Goal: Information Seeking & Learning: Learn about a topic

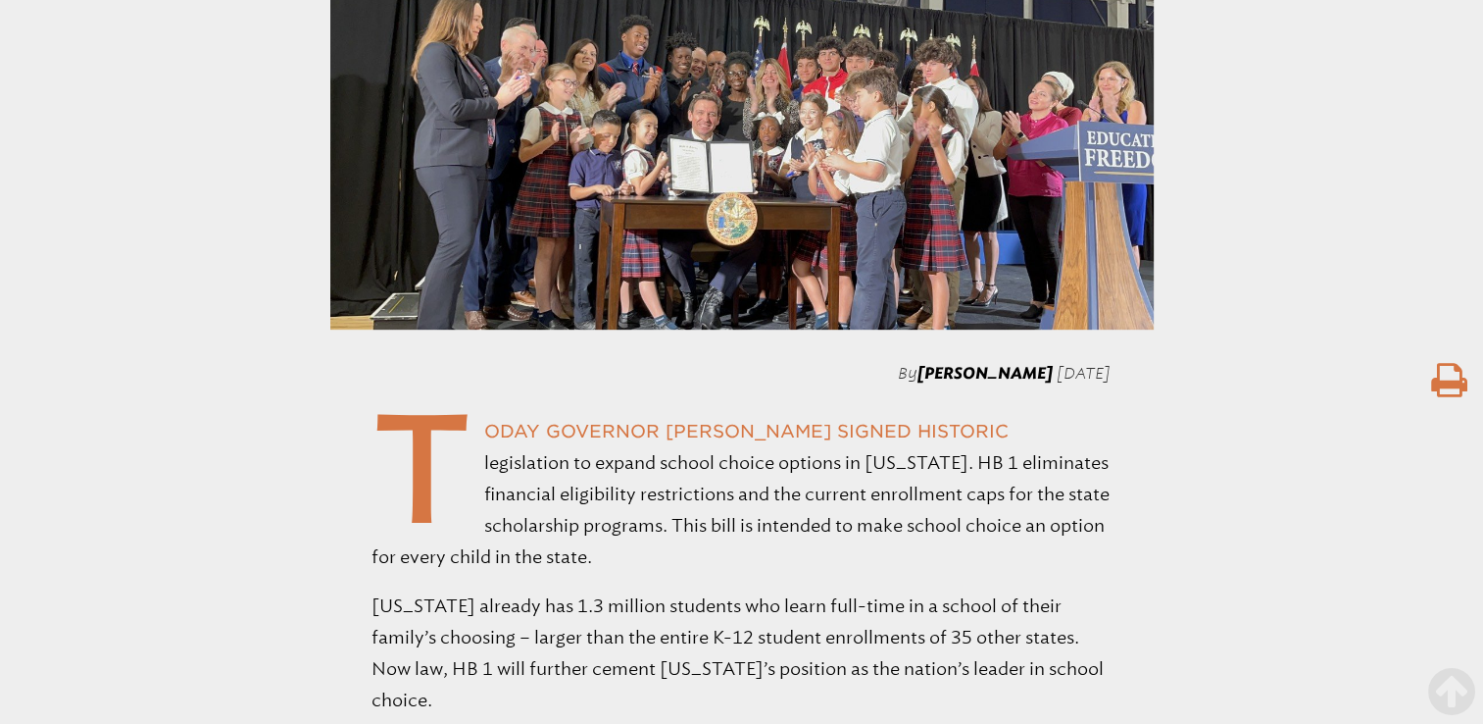
scroll to position [880, 0]
drag, startPoint x: 1019, startPoint y: 301, endPoint x: 920, endPoint y: 295, distance: 99.2
click at [920, 363] on span "[PERSON_NAME]" at bounding box center [985, 372] width 135 height 19
click at [1001, 363] on span "[PERSON_NAME]" at bounding box center [985, 372] width 135 height 19
drag, startPoint x: 1122, startPoint y: 293, endPoint x: 849, endPoint y: 292, distance: 272.6
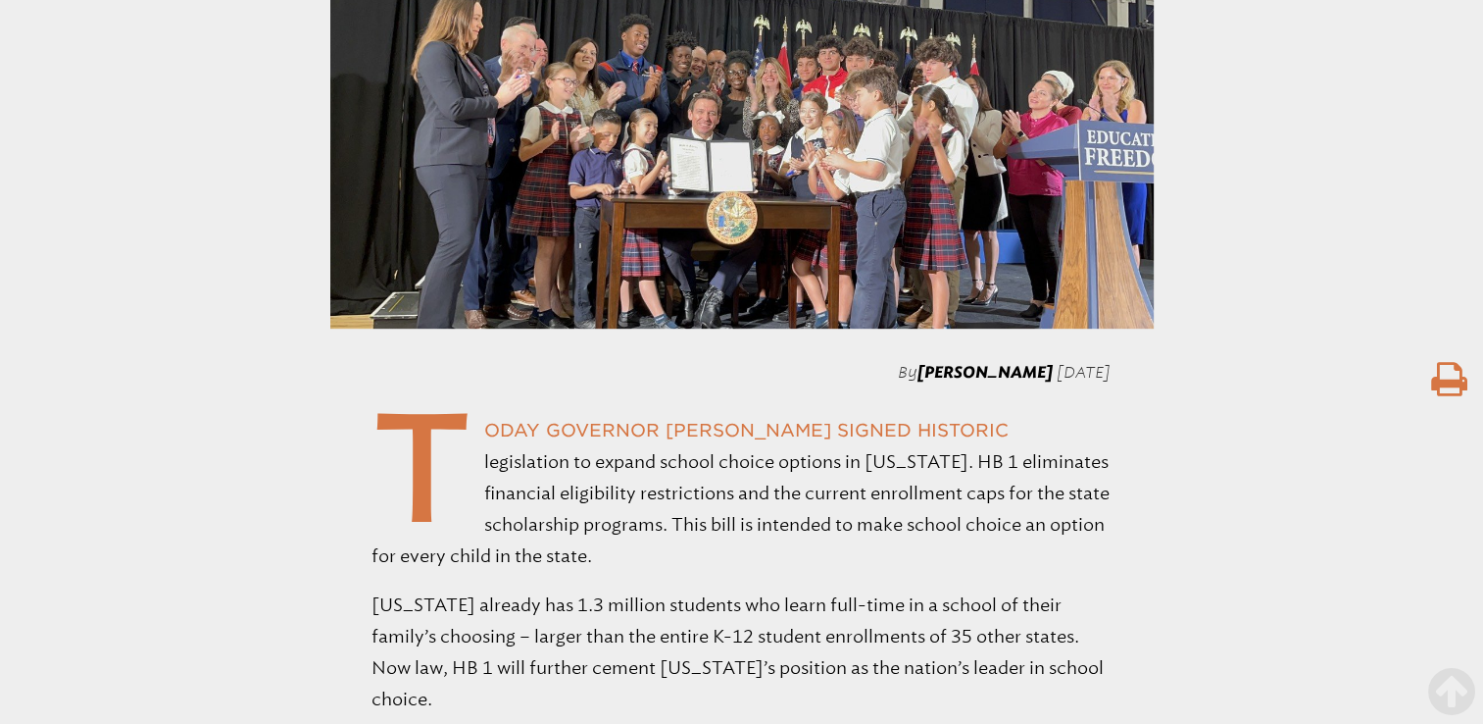
click at [849, 360] on div "By [PERSON_NAME] [DATE]" at bounding box center [741, 372] width 1483 height 24
drag, startPoint x: 849, startPoint y: 292, endPoint x: 875, endPoint y: 298, distance: 26.2
click at [918, 363] on span "[PERSON_NAME]" at bounding box center [985, 372] width 135 height 19
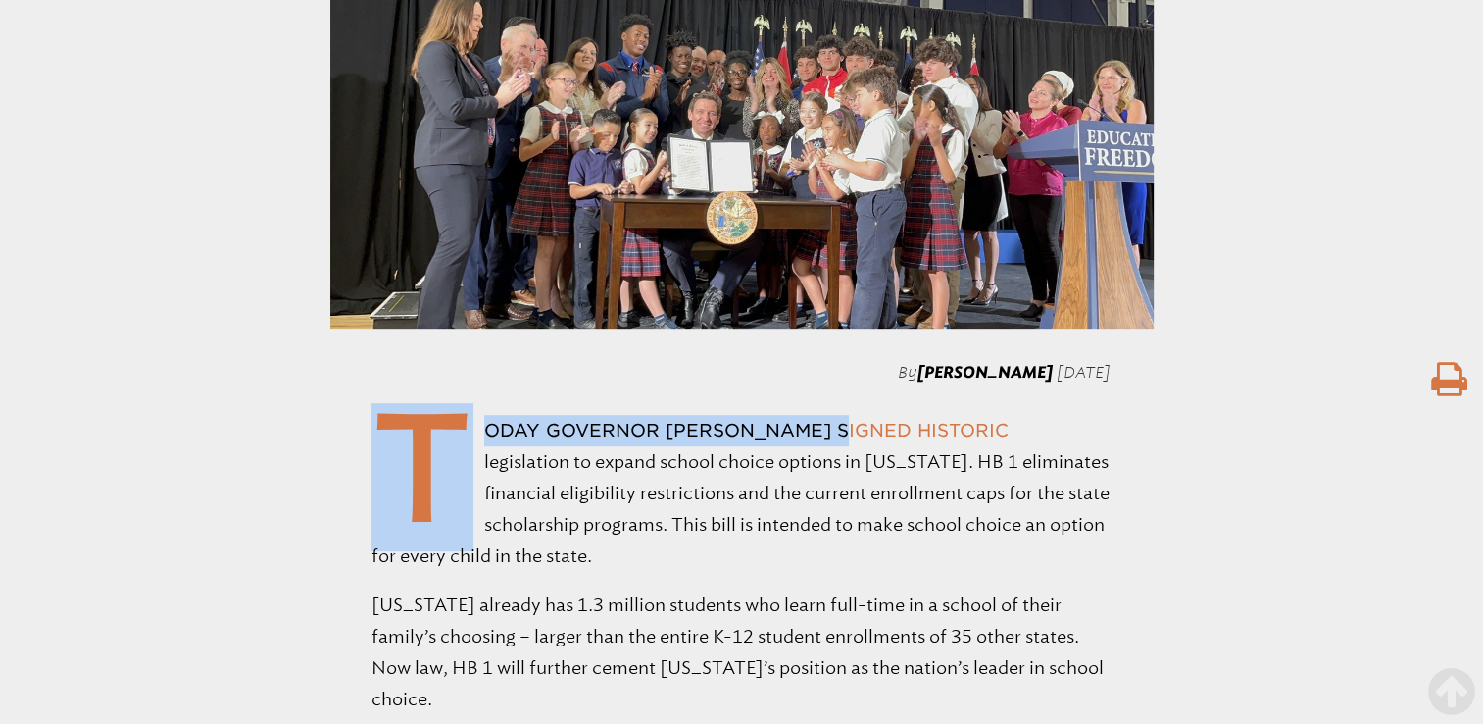
drag, startPoint x: 1116, startPoint y: 298, endPoint x: 839, endPoint y: 316, distance: 277.0
drag, startPoint x: 839, startPoint y: 316, endPoint x: 866, endPoint y: 308, distance: 27.6
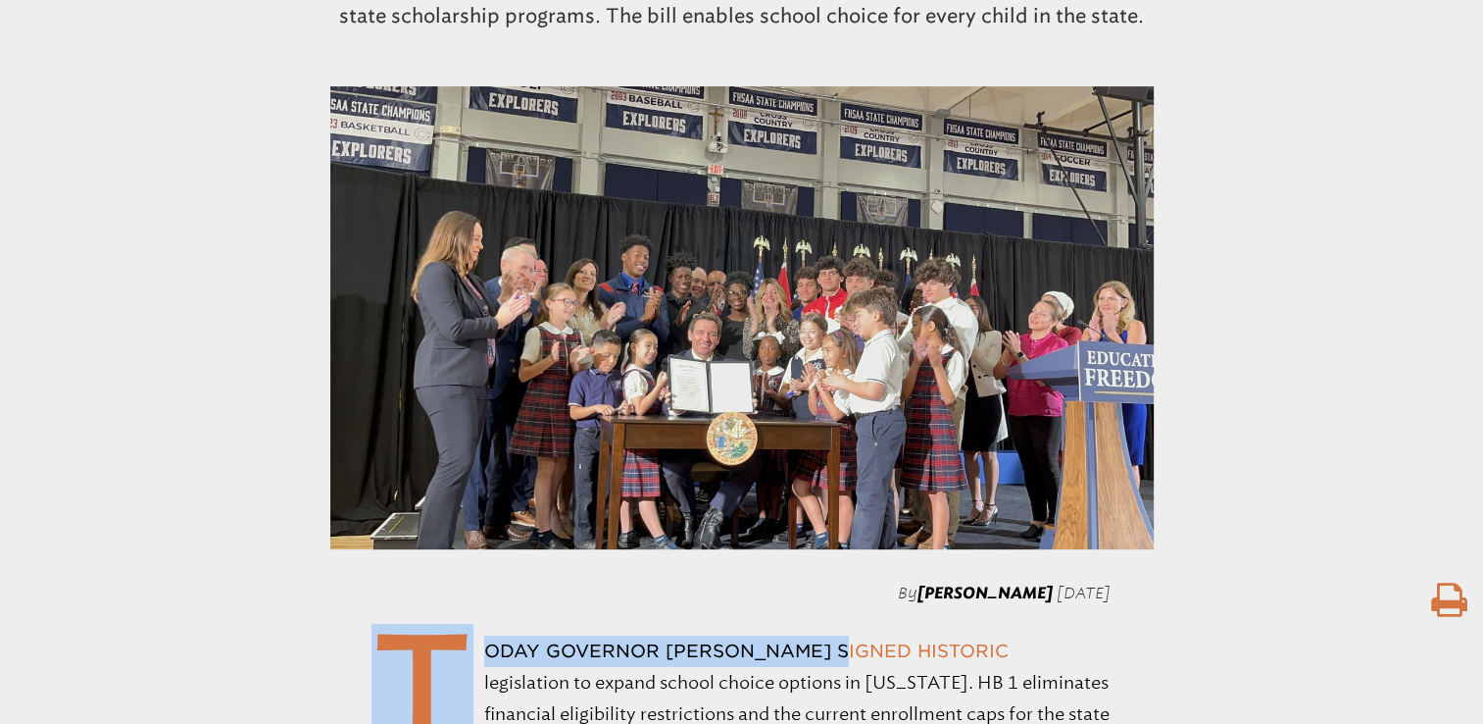
scroll to position [661, 0]
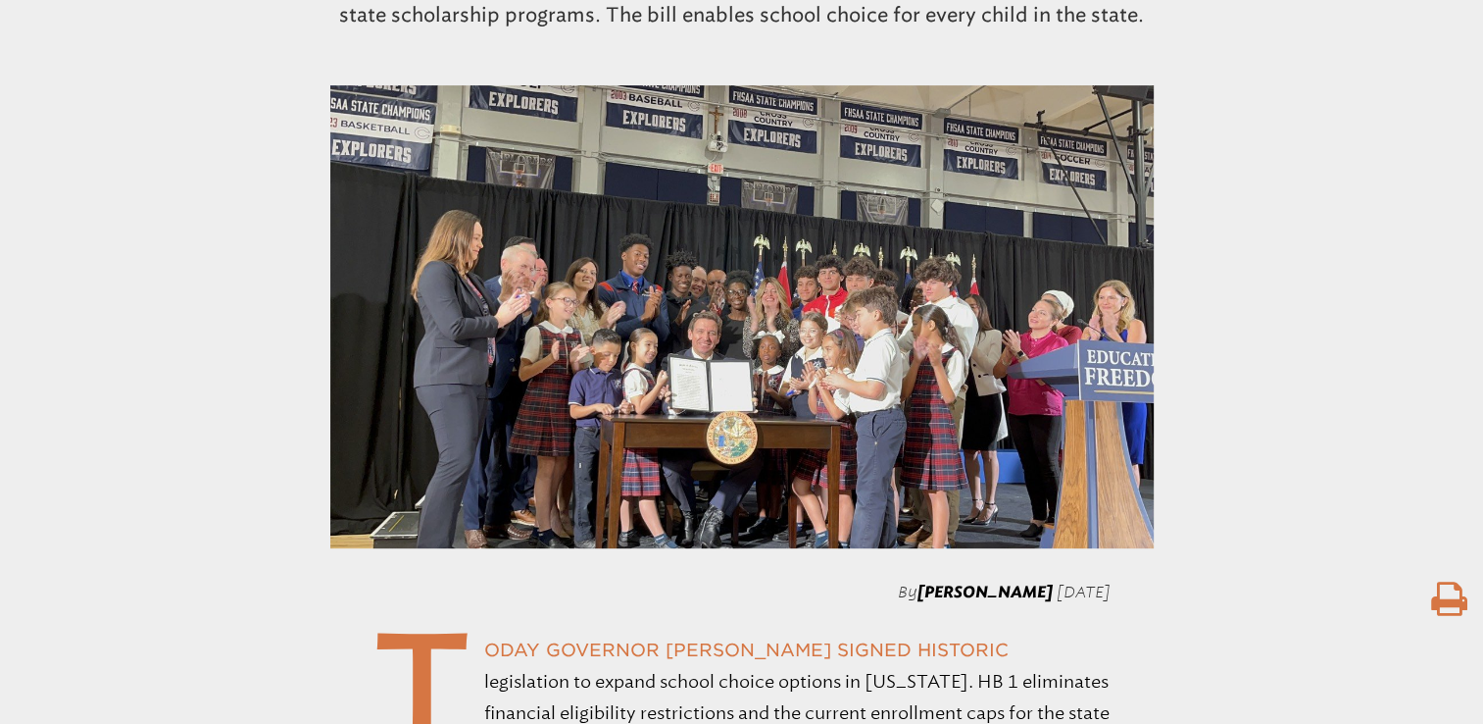
drag, startPoint x: 1116, startPoint y: 514, endPoint x: 868, endPoint y: 510, distance: 248.1
click at [868, 579] on div "By [PERSON_NAME] [DATE]" at bounding box center [741, 591] width 1483 height 24
copy p "[PERSON_NAME] [DATE]"
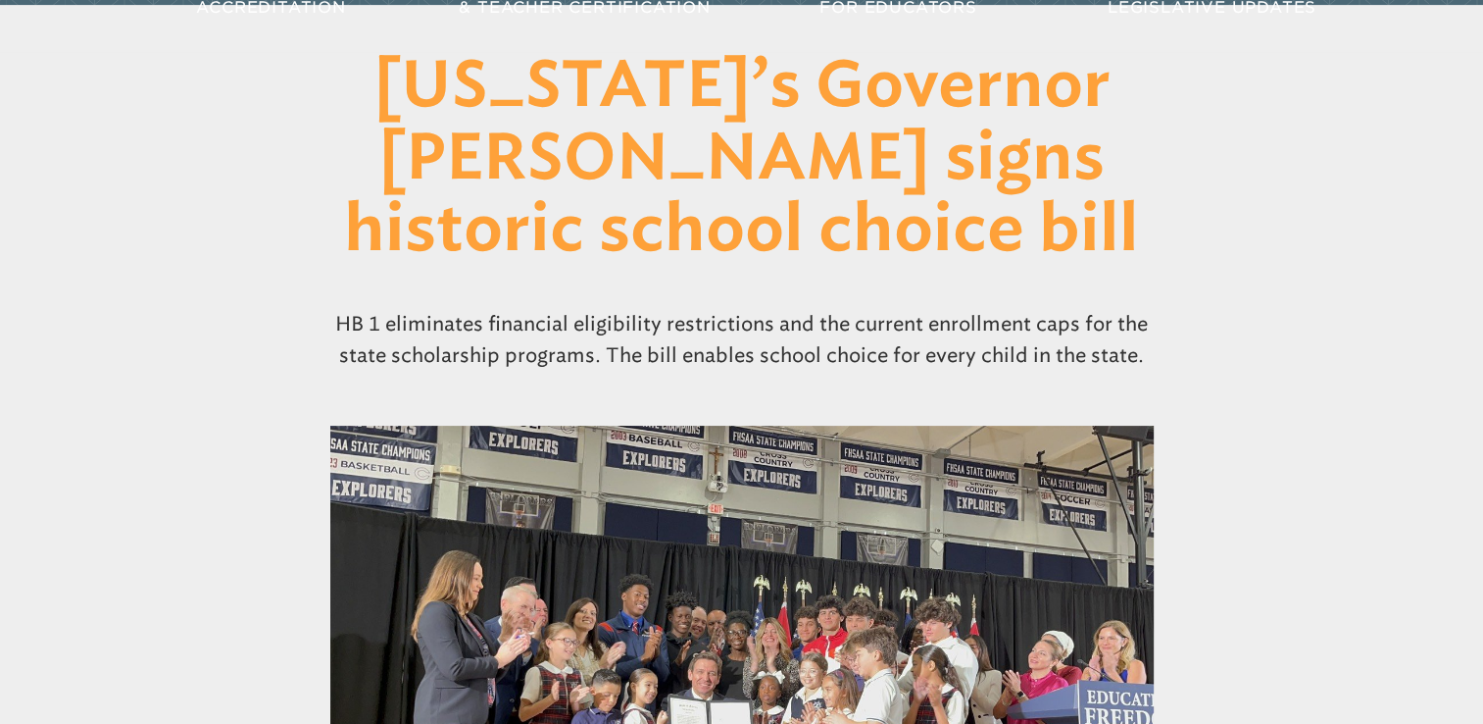
scroll to position [318, 0]
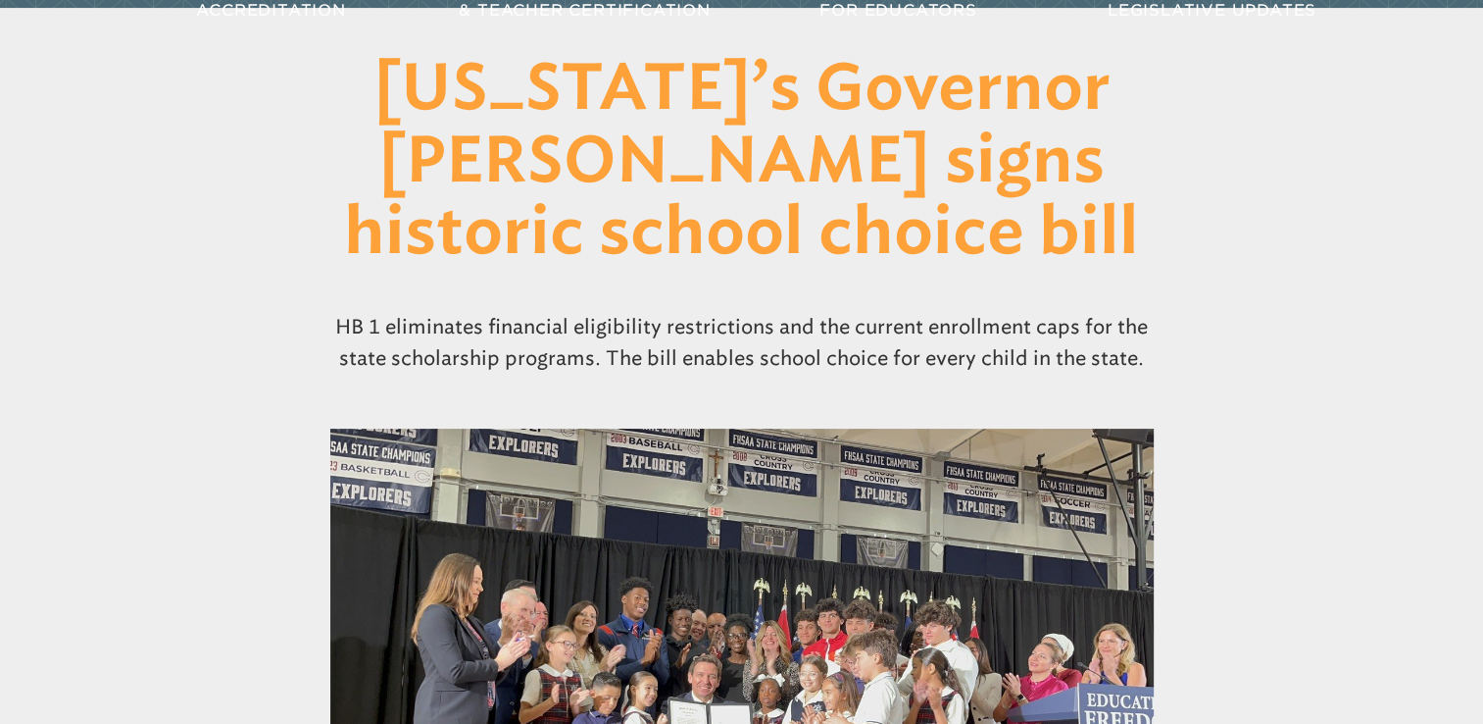
click at [1224, 170] on h1 "[US_STATE]’s Governor [PERSON_NAME] signs historic school choice bill" at bounding box center [742, 163] width 1008 height 217
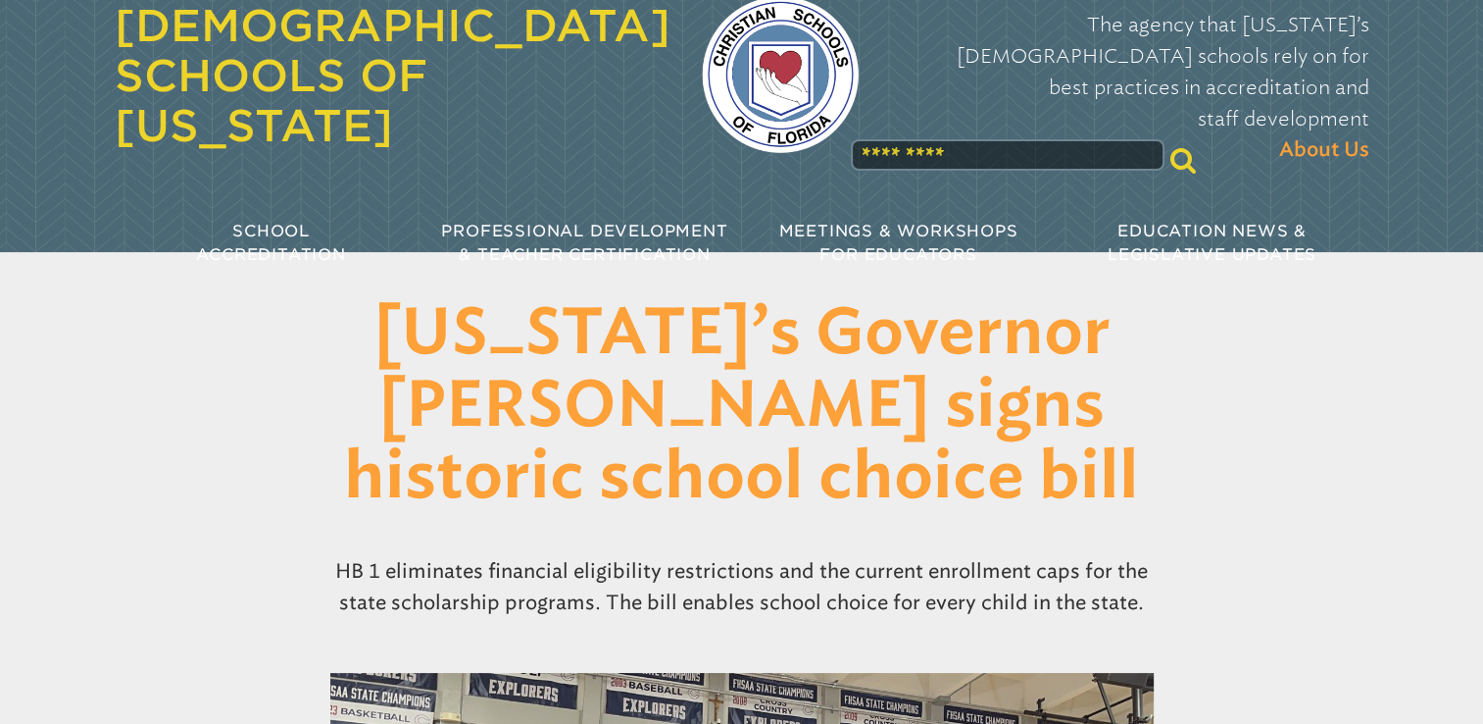
scroll to position [75, 0]
drag, startPoint x: 1225, startPoint y: 410, endPoint x: 285, endPoint y: 341, distance: 941.7
click at [285, 341] on h1 "[US_STATE]’s Governor [PERSON_NAME] signs historic school choice bill" at bounding box center [742, 406] width 1008 height 217
copy h1 "[US_STATE]’s Governor [PERSON_NAME] signs historic school choice bill"
